Goal: Information Seeking & Learning: Find specific fact

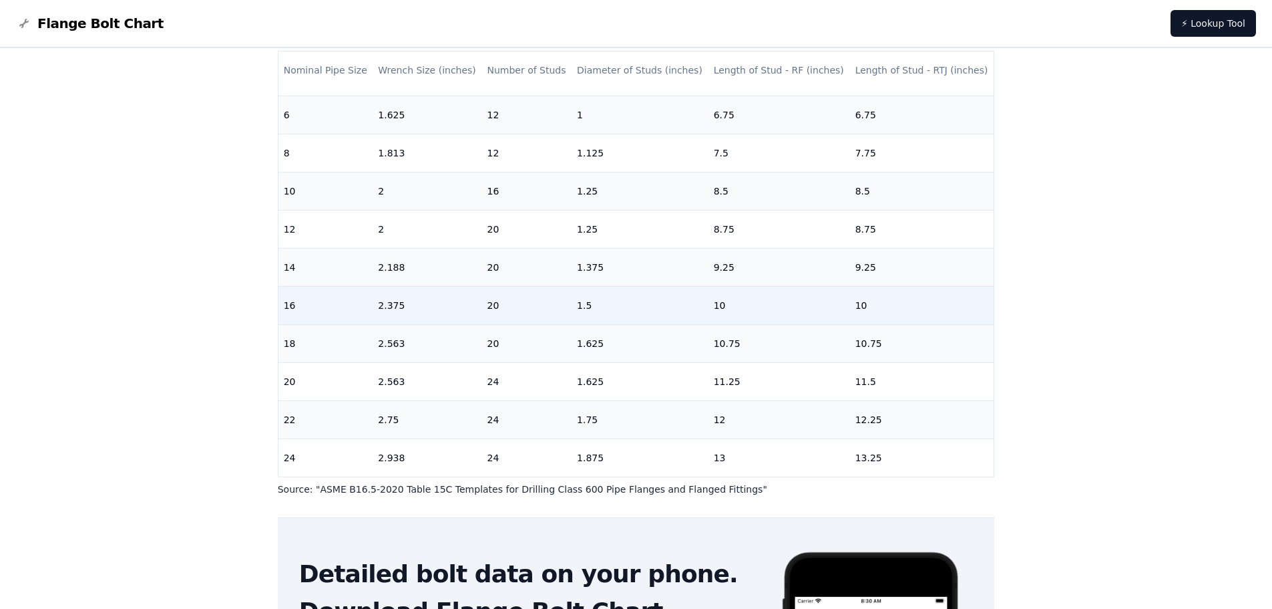
scroll to position [267, 0]
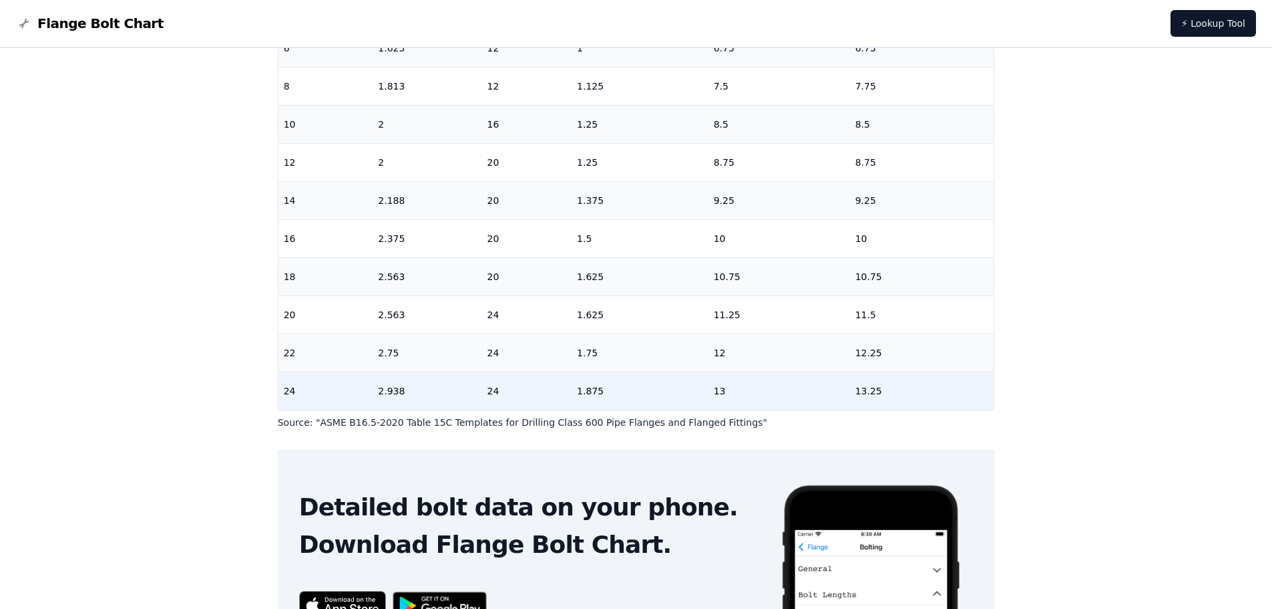
click at [290, 383] on td "24" at bounding box center [326, 390] width 95 height 38
click at [560, 383] on td "24" at bounding box center [527, 390] width 90 height 38
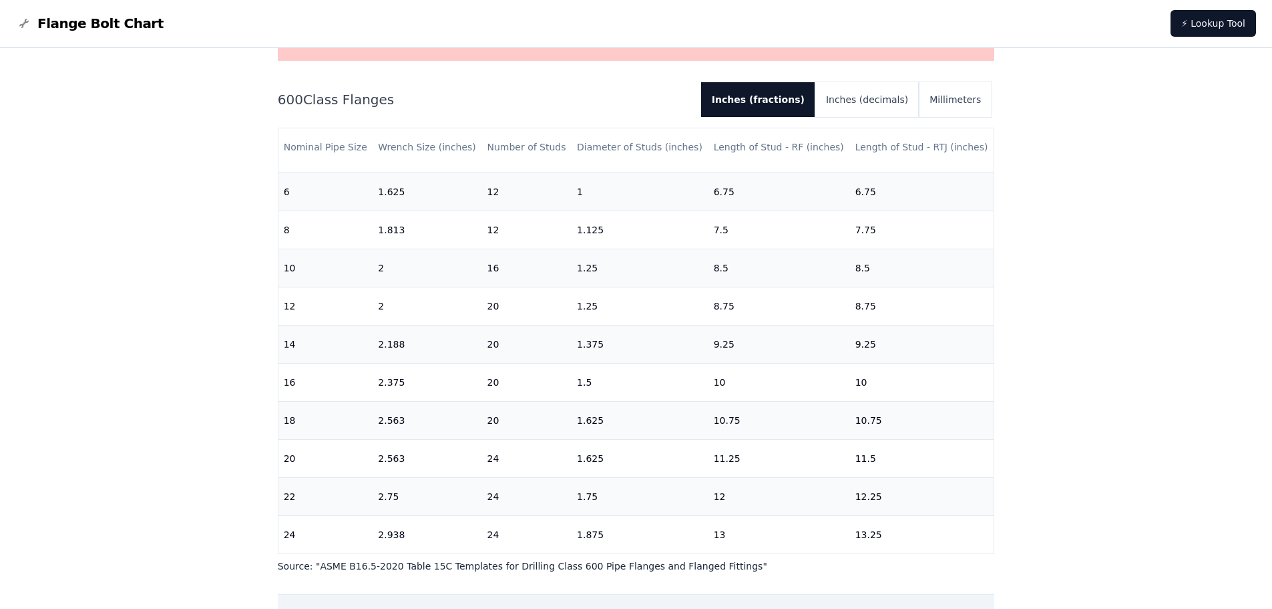
scroll to position [147, 0]
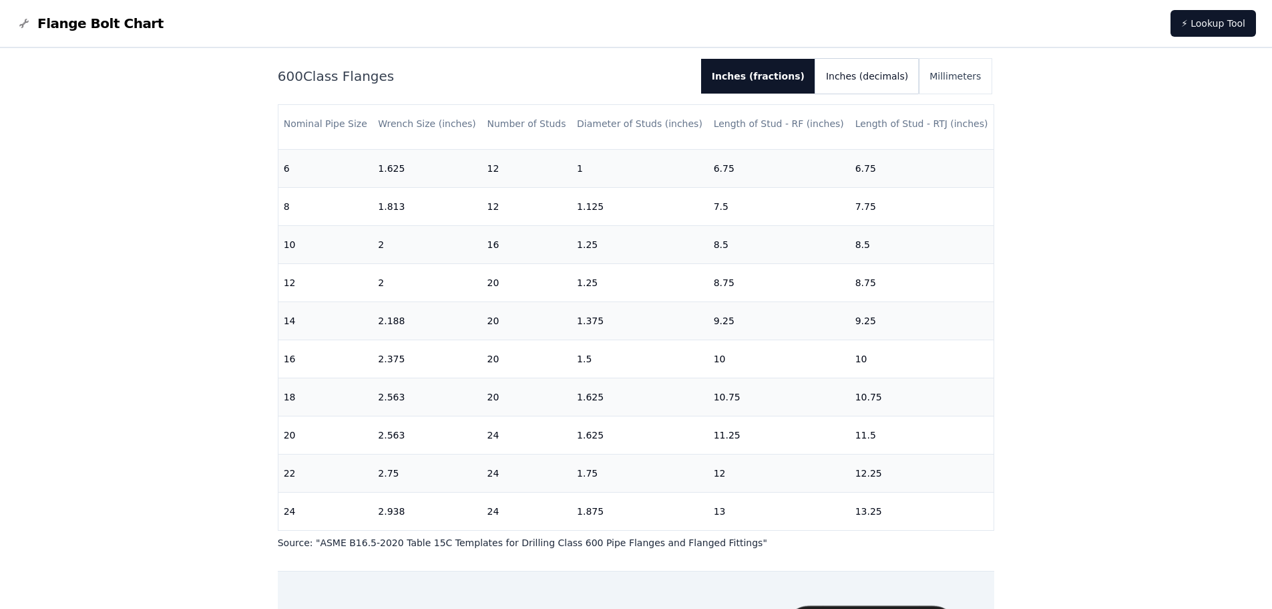
click at [883, 67] on button "Inches (decimals)" at bounding box center [868, 76] width 104 height 35
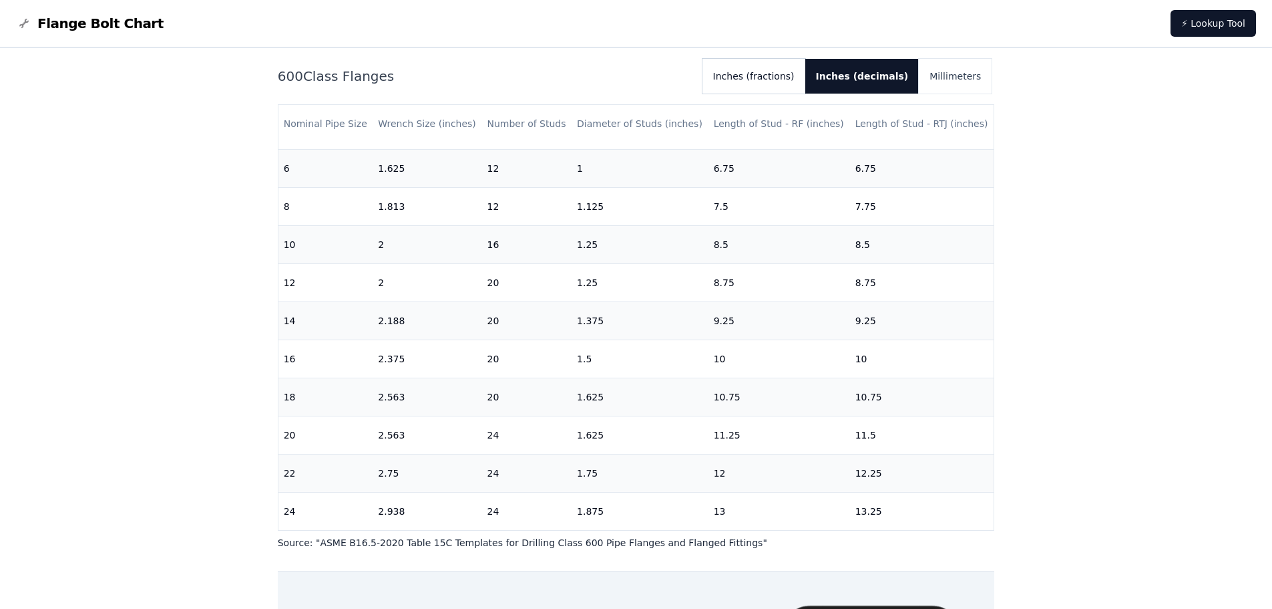
click at [792, 70] on button "Inches (fractions)" at bounding box center [754, 76] width 103 height 35
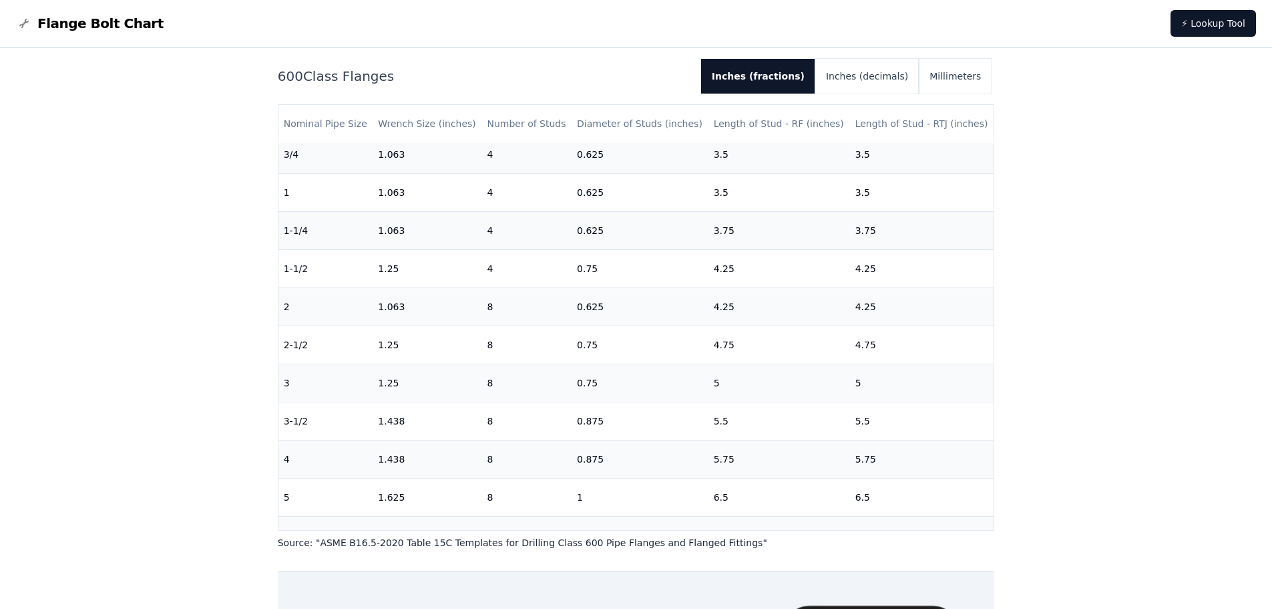
scroll to position [22, 0]
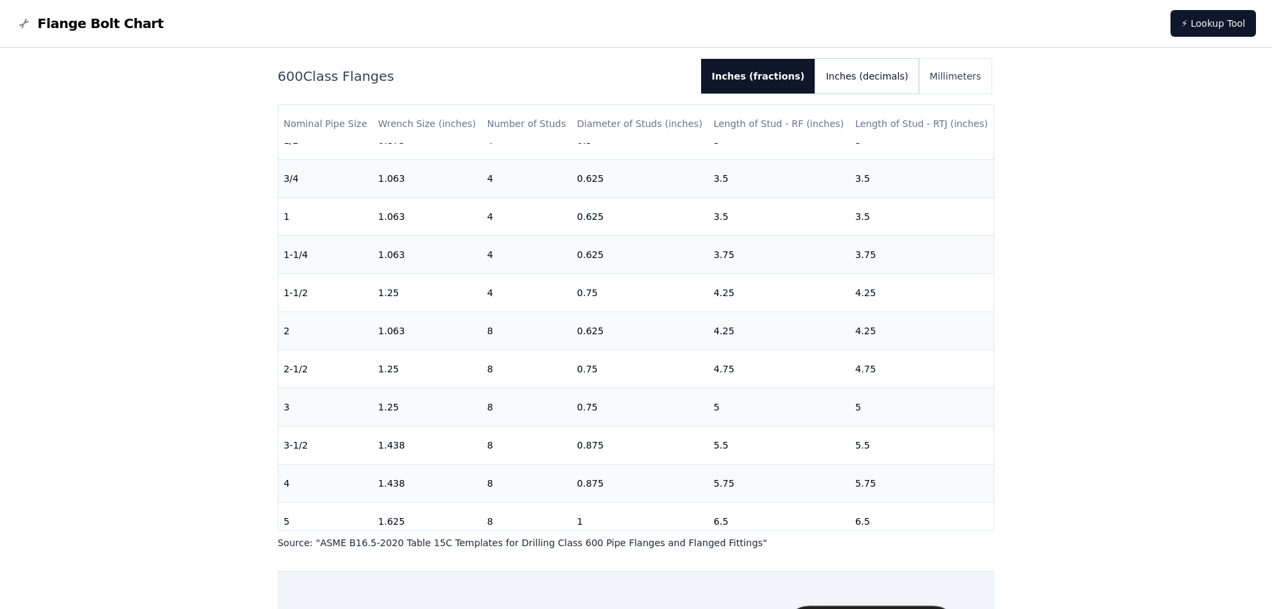
click at [870, 70] on button "Inches (decimals)" at bounding box center [868, 76] width 104 height 35
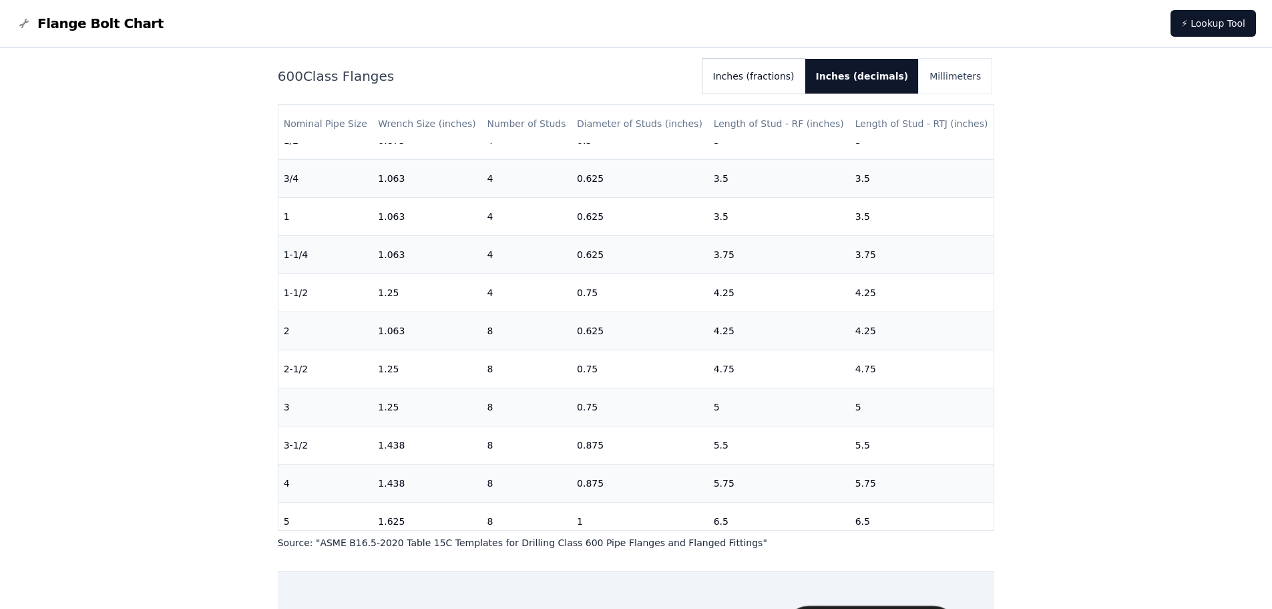
click at [798, 71] on button "Inches (fractions)" at bounding box center [754, 76] width 103 height 35
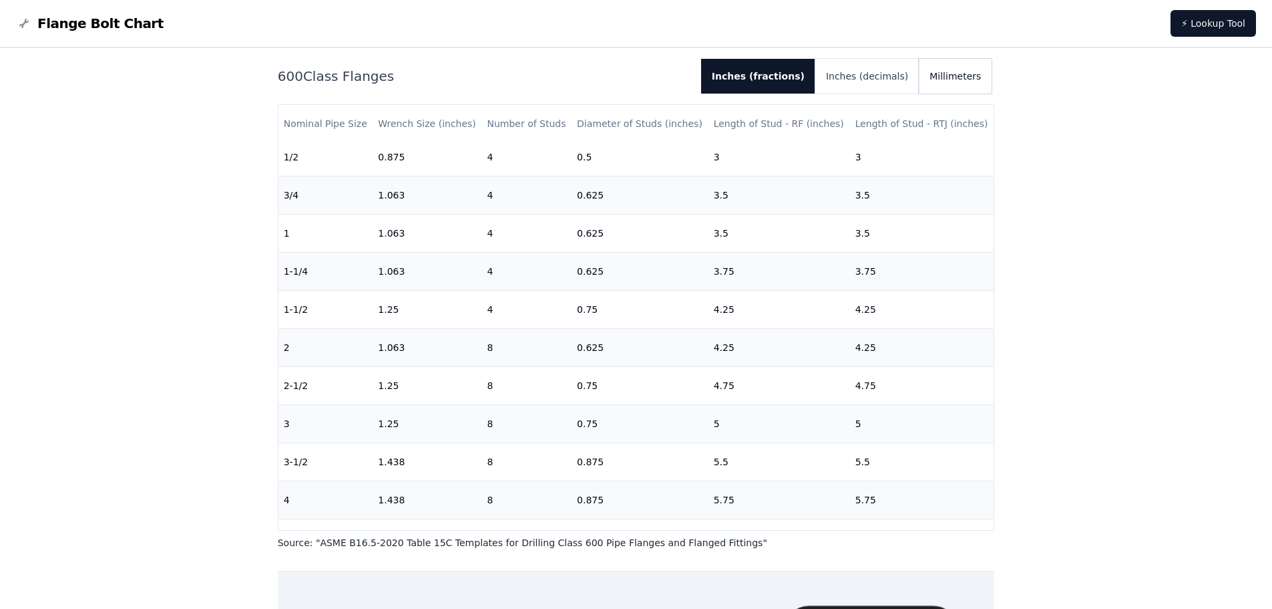
scroll to position [0, 0]
click at [976, 75] on button "Millimeters" at bounding box center [955, 76] width 73 height 35
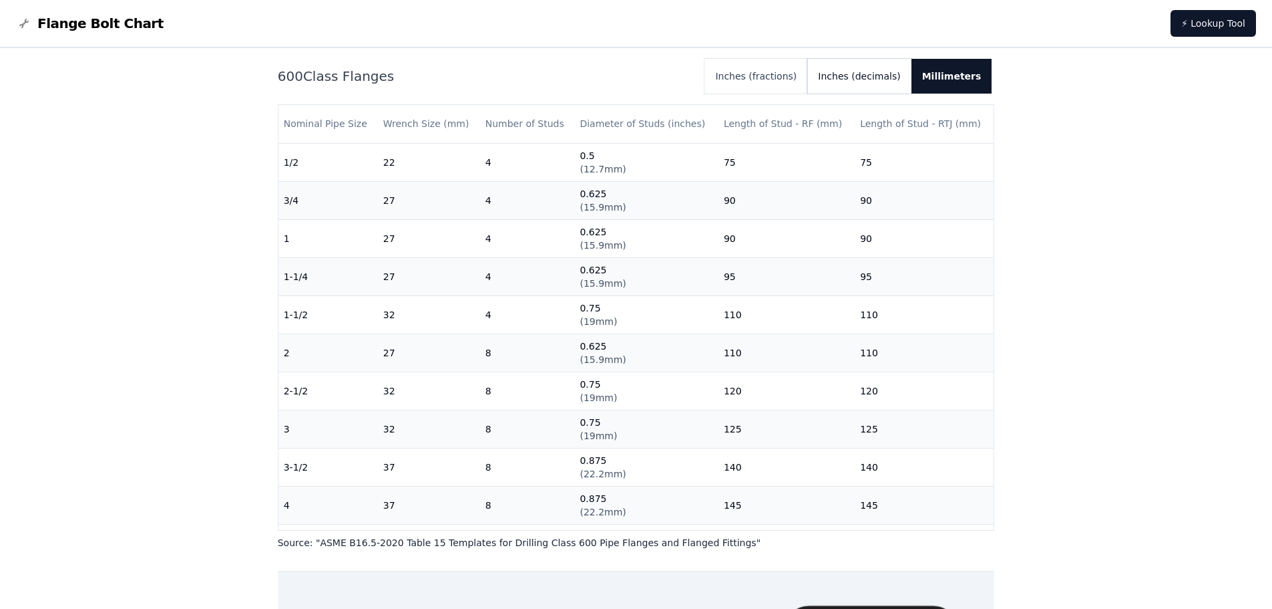
click at [907, 79] on button "Inches (decimals)" at bounding box center [860, 76] width 104 height 35
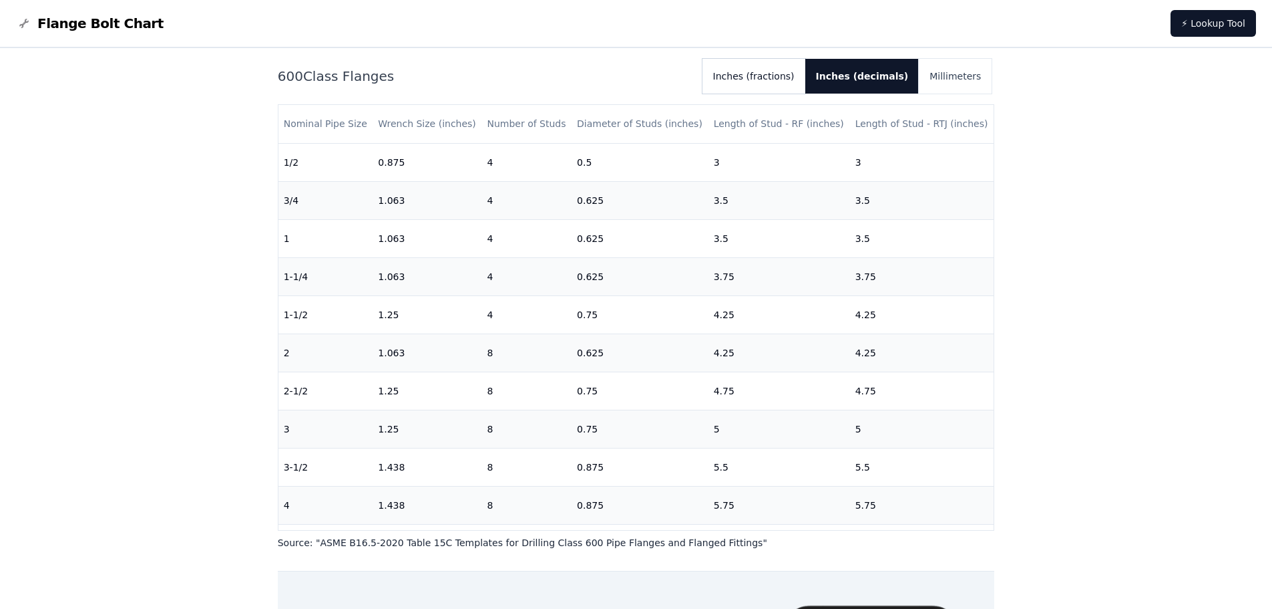
click at [789, 69] on button "Inches (fractions)" at bounding box center [754, 76] width 103 height 35
